Goal: Task Accomplishment & Management: Use online tool/utility

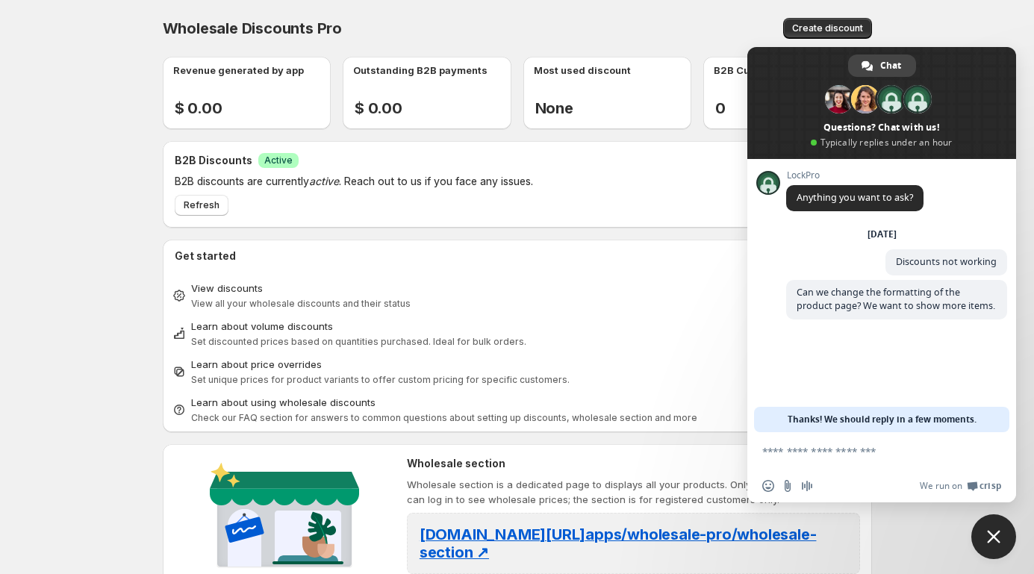
scroll to position [285, 0]
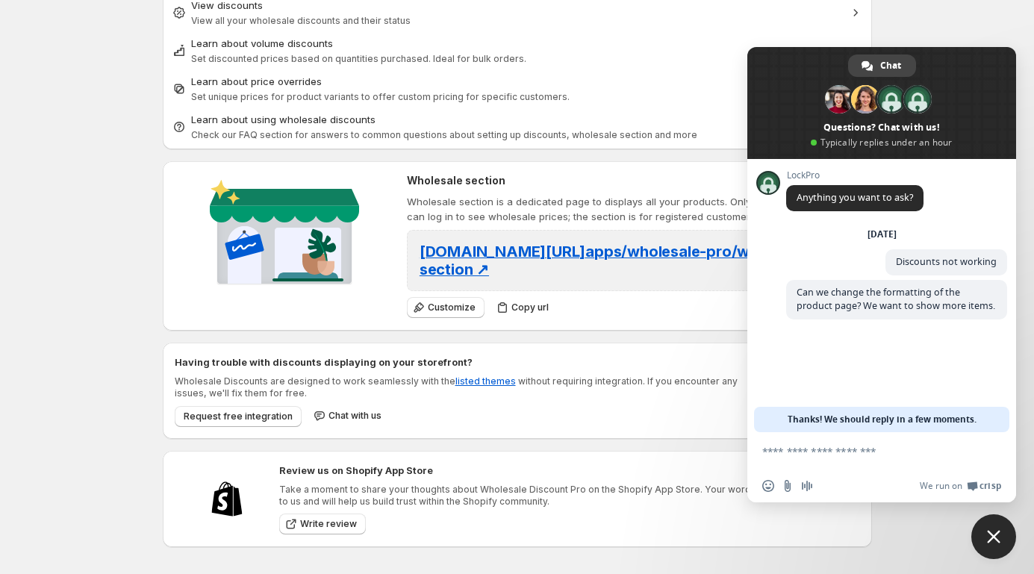
click at [881, 456] on textarea "Compose your message..." at bounding box center [866, 451] width 206 height 13
click at [896, 450] on textarea "Compose your message..." at bounding box center [866, 451] width 206 height 13
type textarea "**"
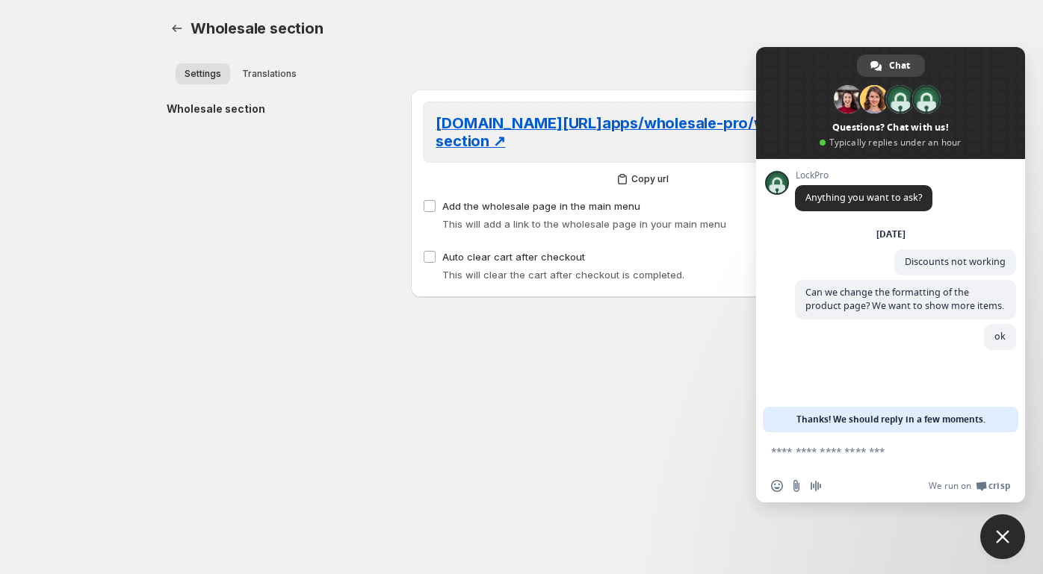
click at [598, 373] on body "Home Discounts B2B Registration Forms Net Terms Account Receivables Manual orde…" at bounding box center [521, 287] width 1043 height 574
click at [892, 61] on span "Chat" at bounding box center [899, 66] width 21 height 22
click at [1001, 532] on span "Close chat" at bounding box center [1002, 536] width 13 height 13
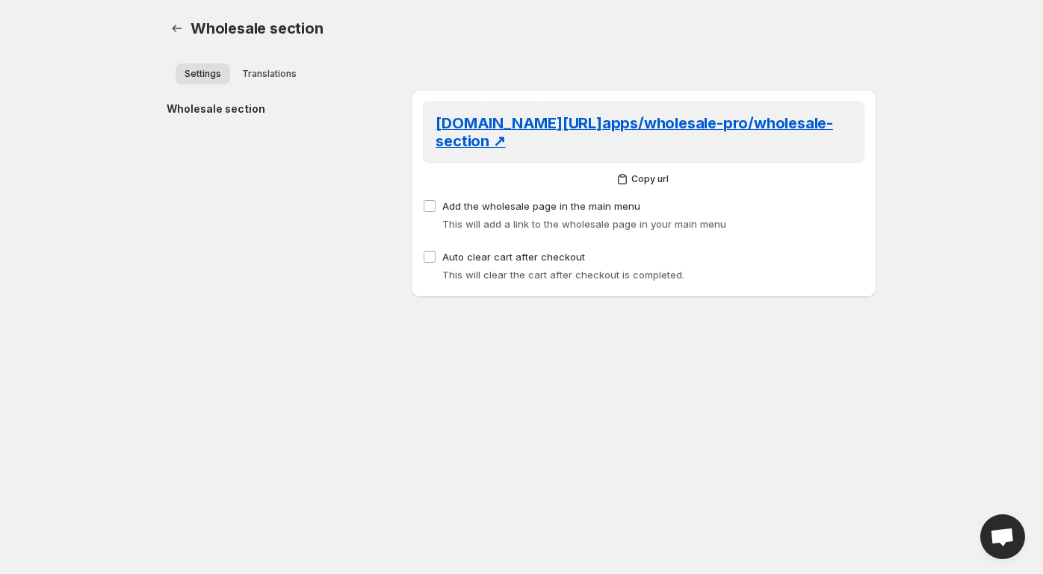
click at [1001, 532] on span "Open chat" at bounding box center [1002, 538] width 25 height 21
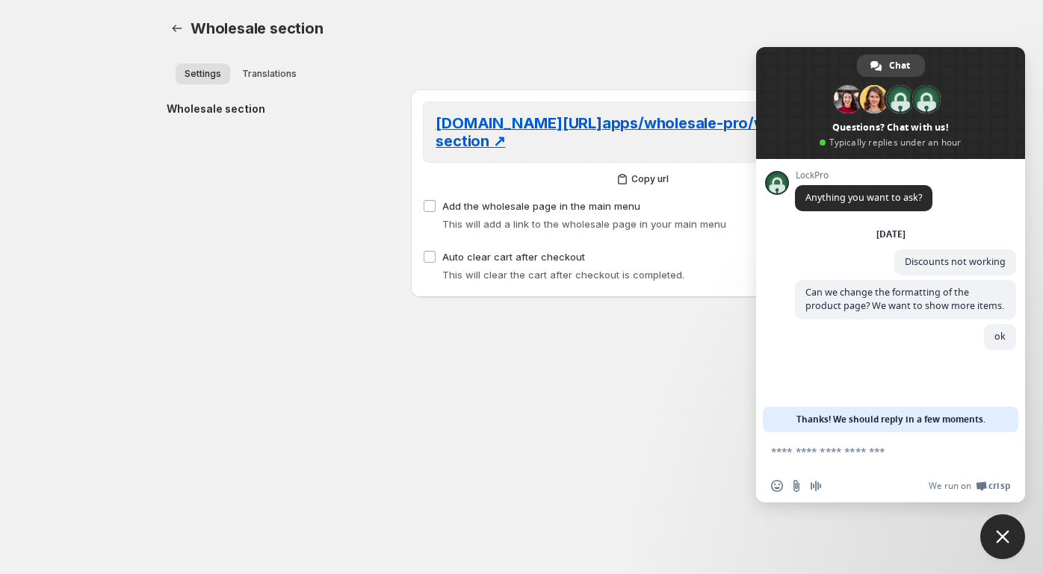
click at [1001, 532] on span "Close chat" at bounding box center [1002, 536] width 13 height 13
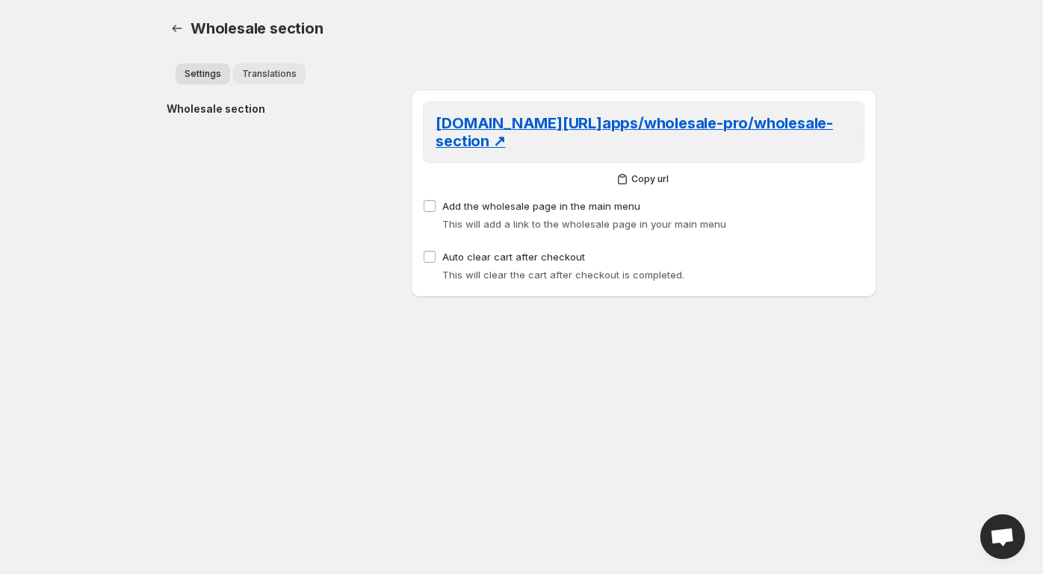
click at [279, 74] on span "Translations" at bounding box center [269, 74] width 55 height 12
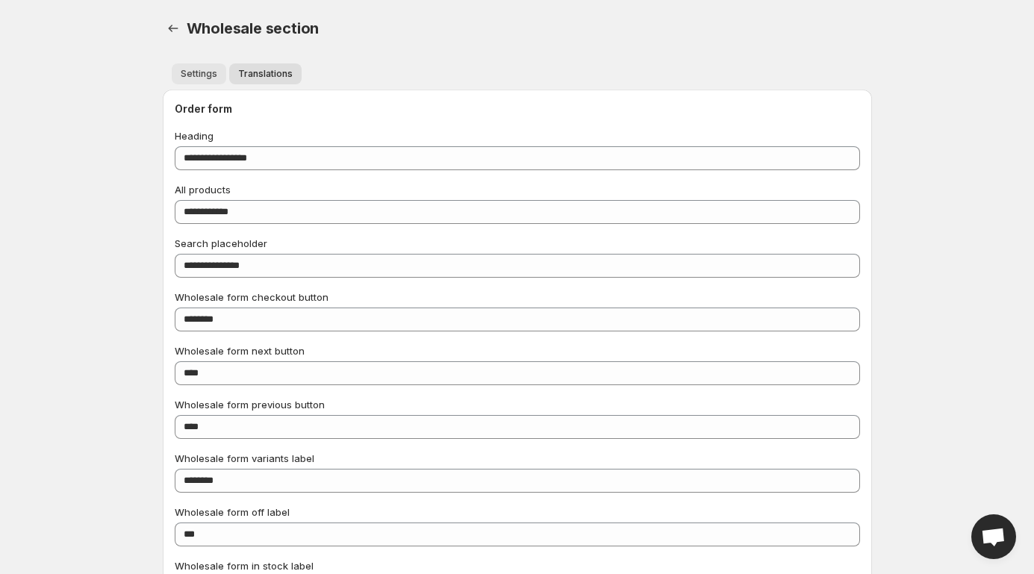
click at [207, 73] on span "Settings" at bounding box center [199, 74] width 37 height 12
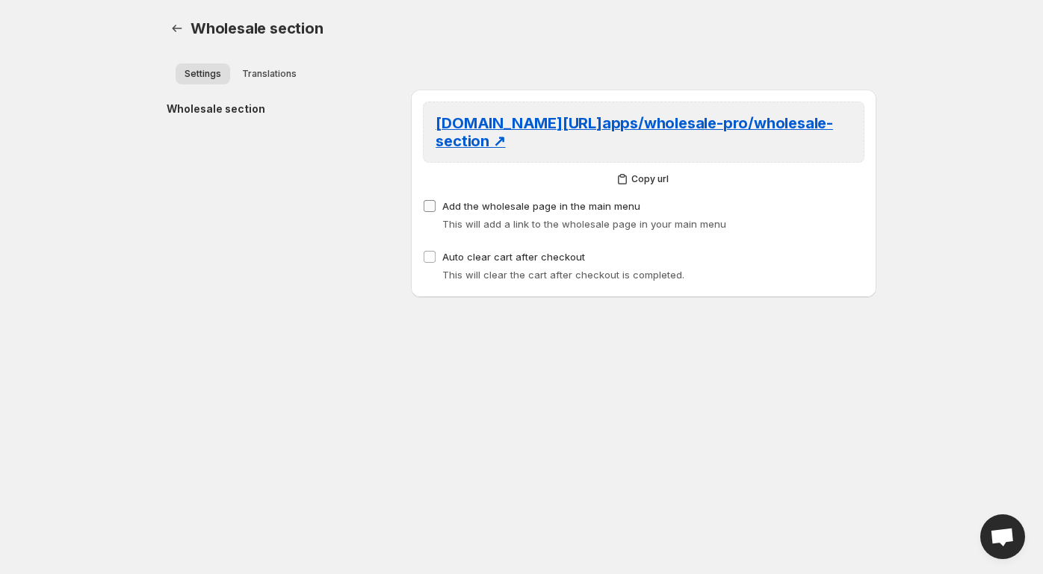
click at [435, 203] on span at bounding box center [429, 205] width 13 height 13
click at [180, 34] on icon "button" at bounding box center [177, 28] width 15 height 15
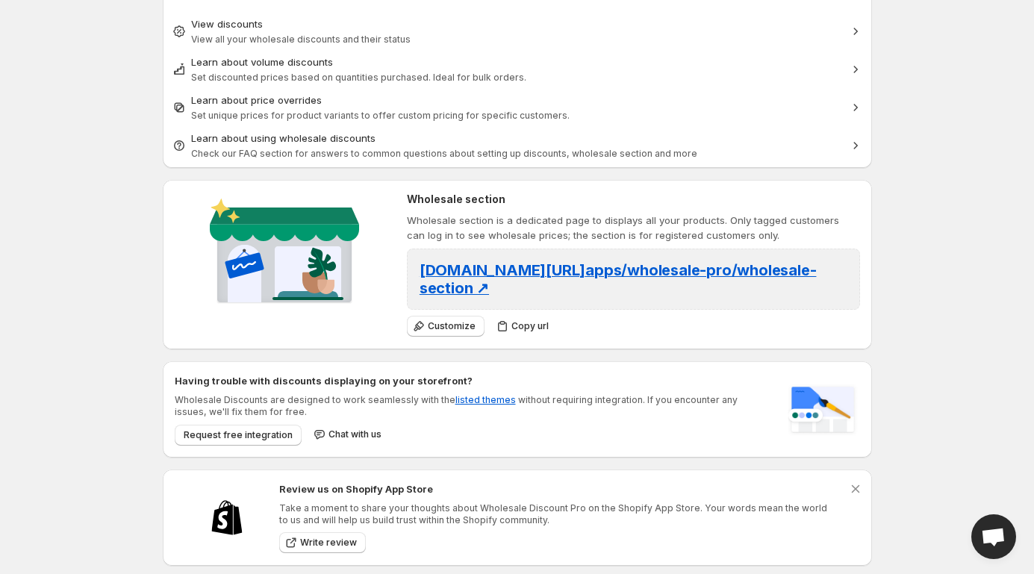
scroll to position [265, 0]
click at [447, 328] on span "Customize" at bounding box center [452, 326] width 48 height 12
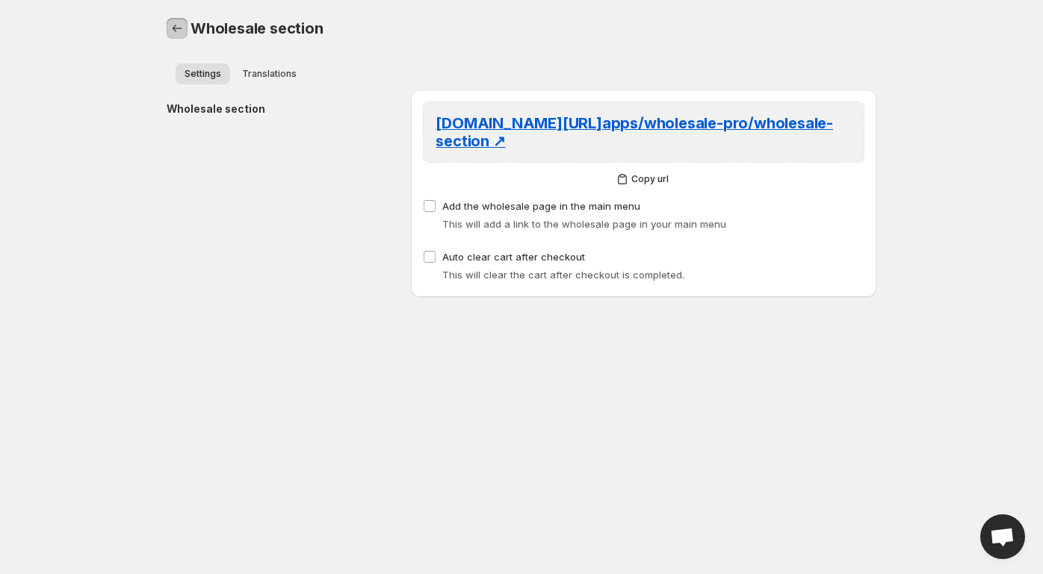
click at [179, 27] on icon "button" at bounding box center [177, 28] width 15 height 15
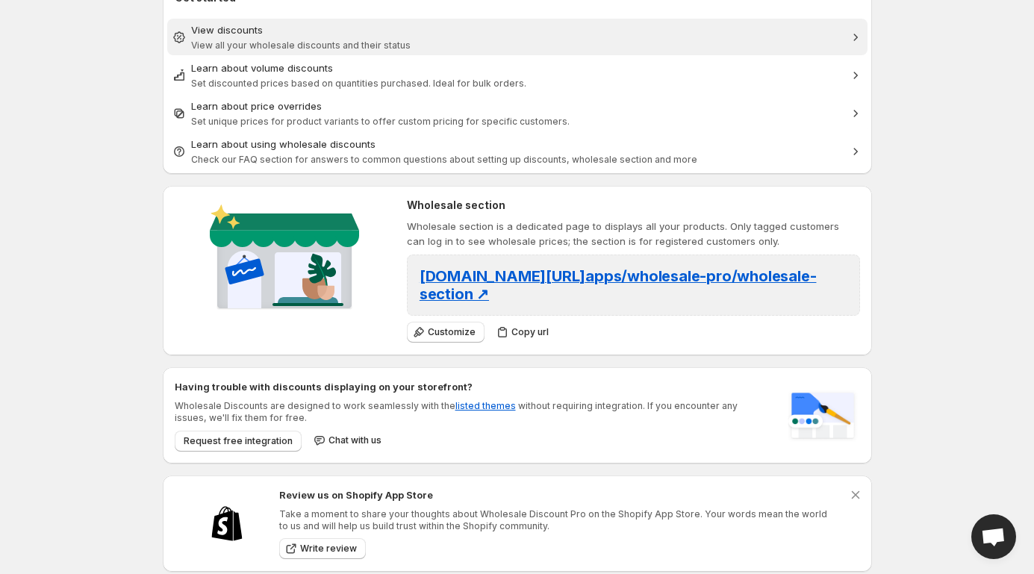
scroll to position [285, 0]
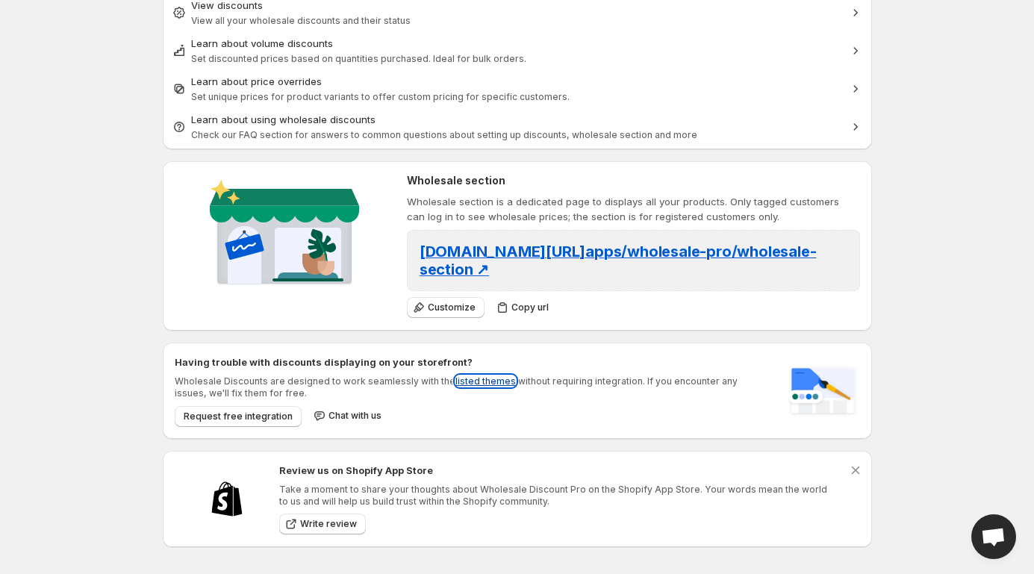
click at [476, 381] on link "listed themes" at bounding box center [486, 381] width 60 height 11
